Goal: Task Accomplishment & Management: Use online tool/utility

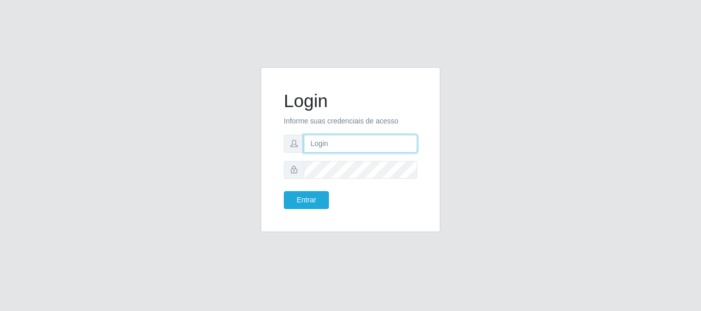
click at [328, 152] on input "text" at bounding box center [360, 144] width 113 height 18
type input "[EMAIL_ADDRESS][DOMAIN_NAME]"
click at [313, 209] on div "Login Informe suas credenciais de acesso [EMAIL_ADDRESS][DOMAIN_NAME] Entrar" at bounding box center [350, 150] width 154 height 140
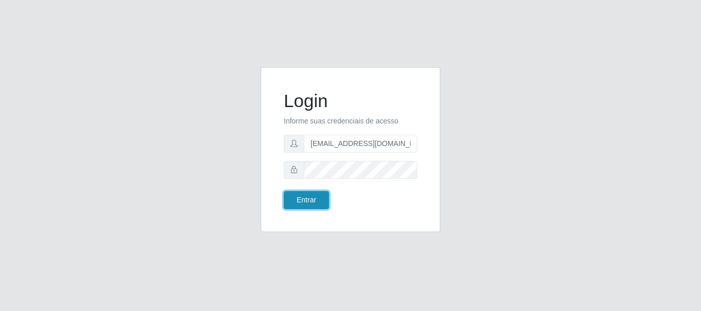
click at [315, 196] on button "Entrar" at bounding box center [306, 200] width 45 height 18
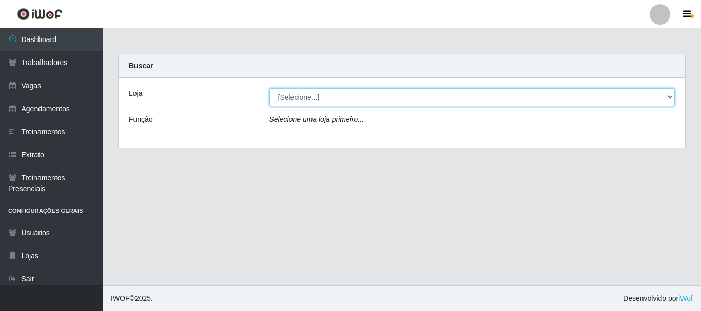
click at [291, 100] on select "[Selecione...] C-[GEOGRAPHIC_DATA]" at bounding box center [472, 97] width 406 height 18
select select "239"
click at [269, 88] on select "[Selecione...] C-[GEOGRAPHIC_DATA]" at bounding box center [472, 97] width 406 height 18
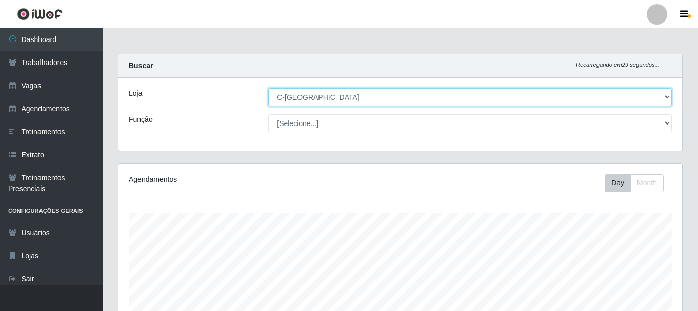
scroll to position [213, 564]
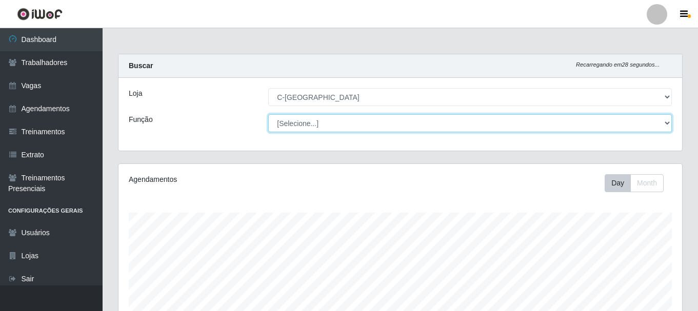
click at [283, 129] on select "[Selecione...] ASG ASG + ASG ++ Embalador Embalador + Embalador ++ Operador de …" at bounding box center [470, 123] width 404 height 18
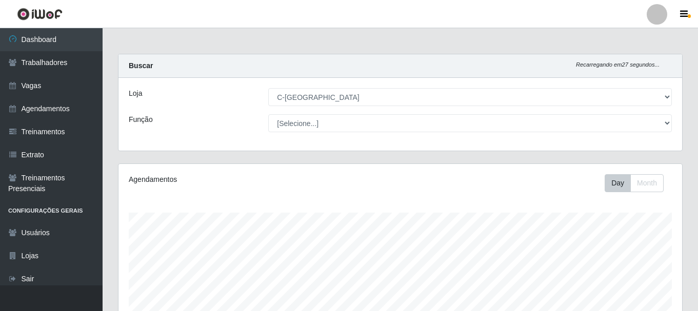
click at [107, 155] on div "Carregando... Buscar Recarregando em 27 segundos... Loja [Selecione...] C-ASA Z…" at bounding box center [401, 309] width 596 height 510
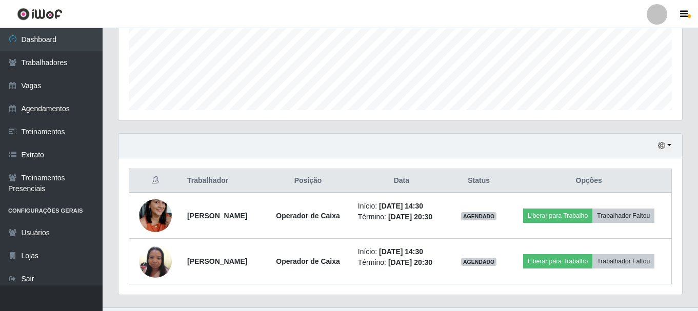
scroll to position [279, 0]
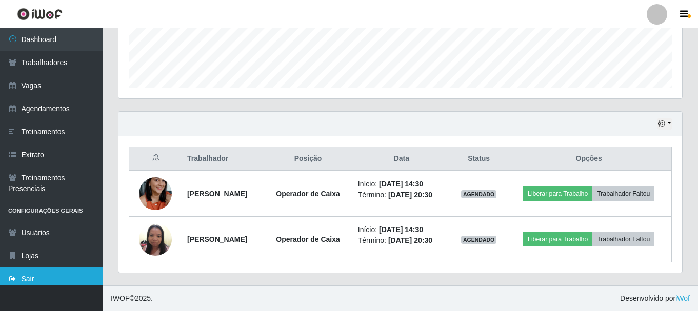
click at [35, 279] on link "Sair" at bounding box center [51, 279] width 103 height 23
